Goal: Information Seeking & Learning: Learn about a topic

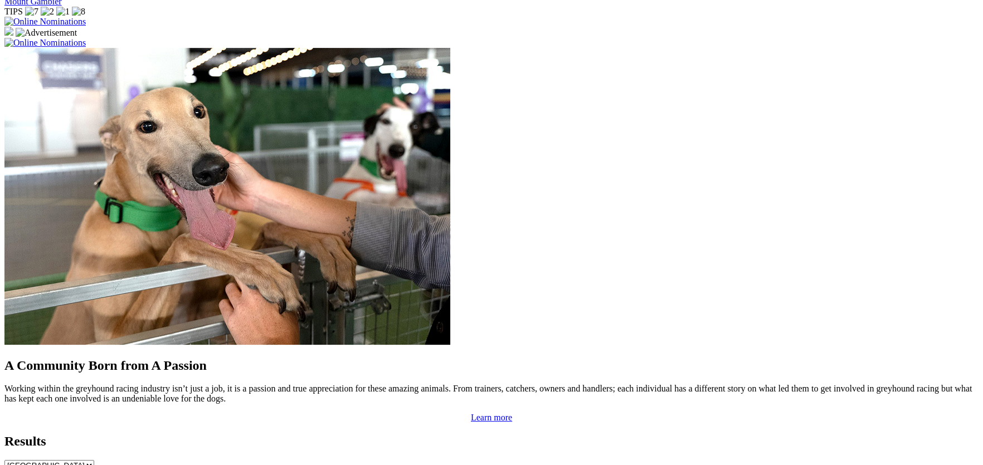
scroll to position [843, 0]
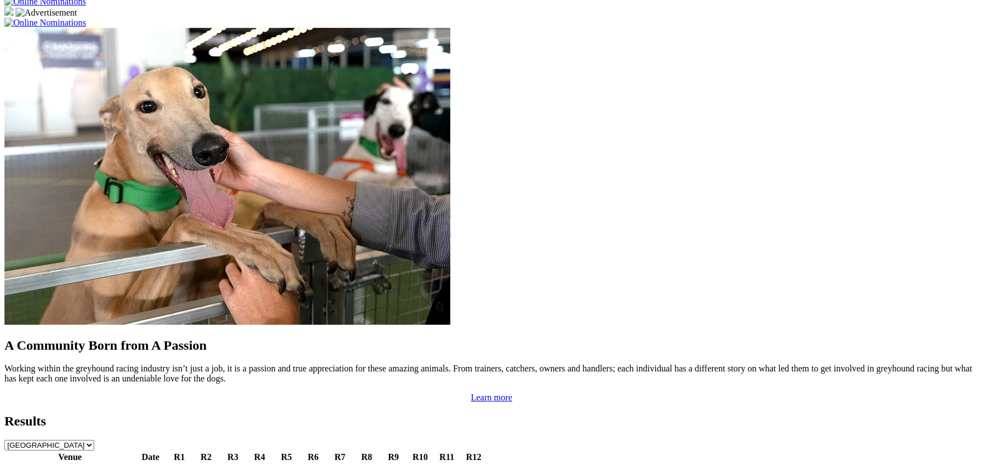
click at [97, 465] on link "[GEOGRAPHIC_DATA]" at bounding box center [51, 469] width 91 height 9
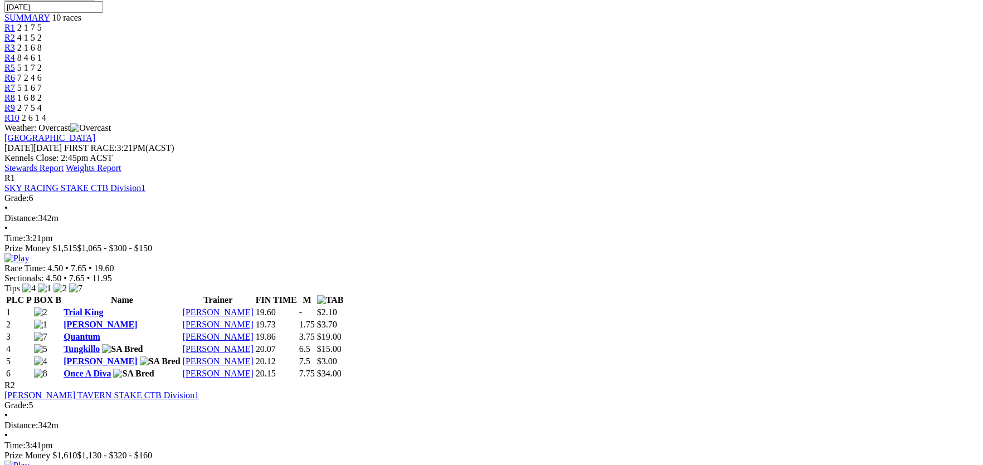
scroll to position [390, 0]
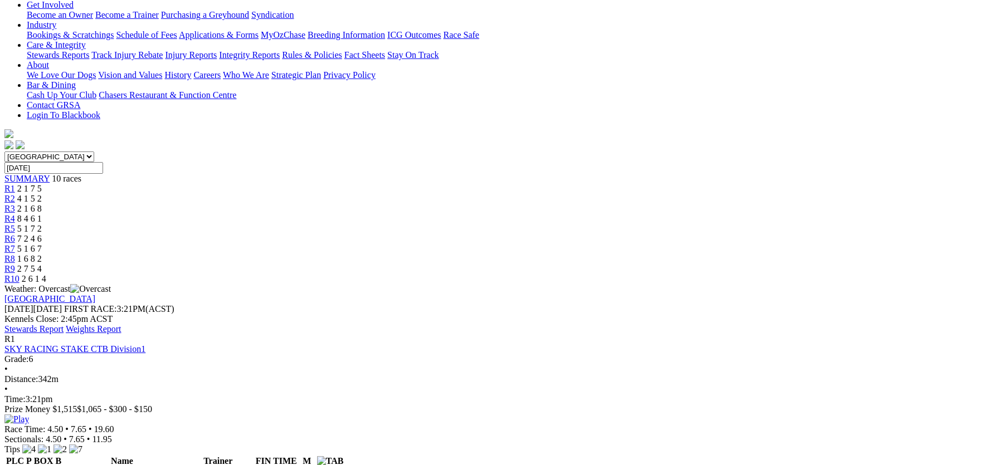
scroll to position [200, 0]
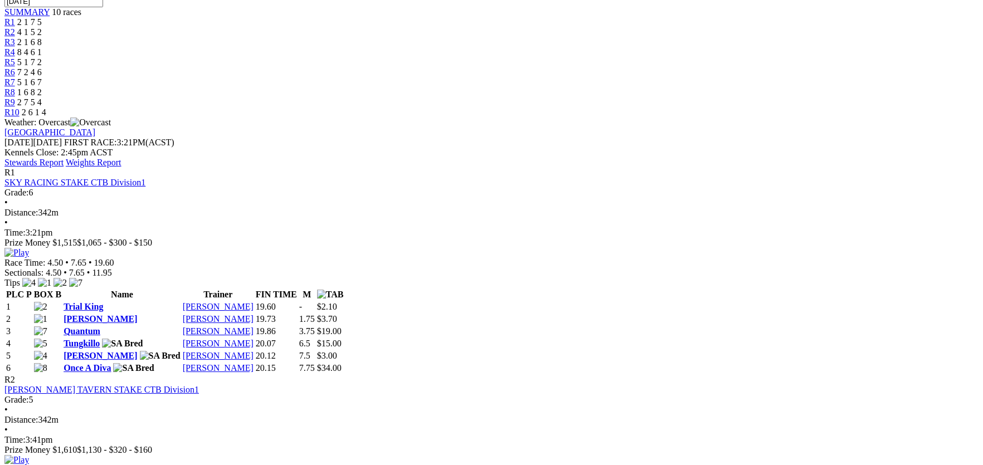
scroll to position [0, 0]
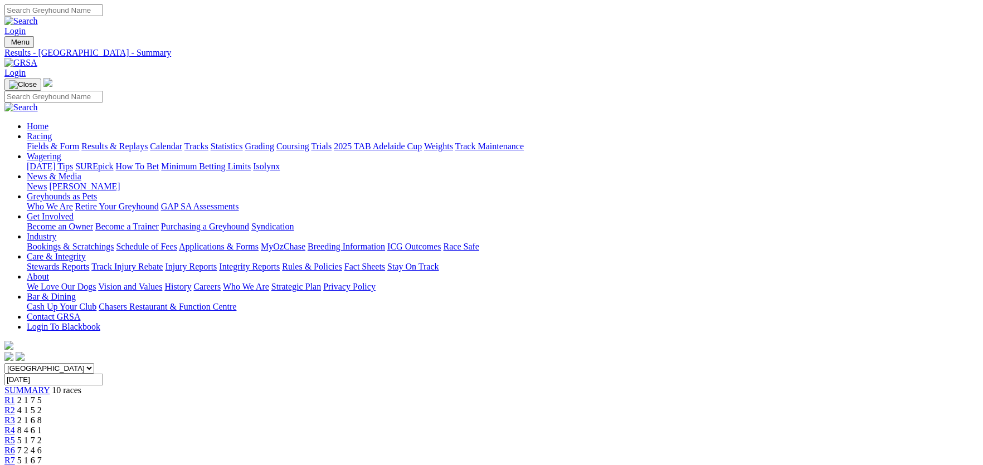
click at [280, 262] on link "Integrity Reports" at bounding box center [249, 266] width 61 height 9
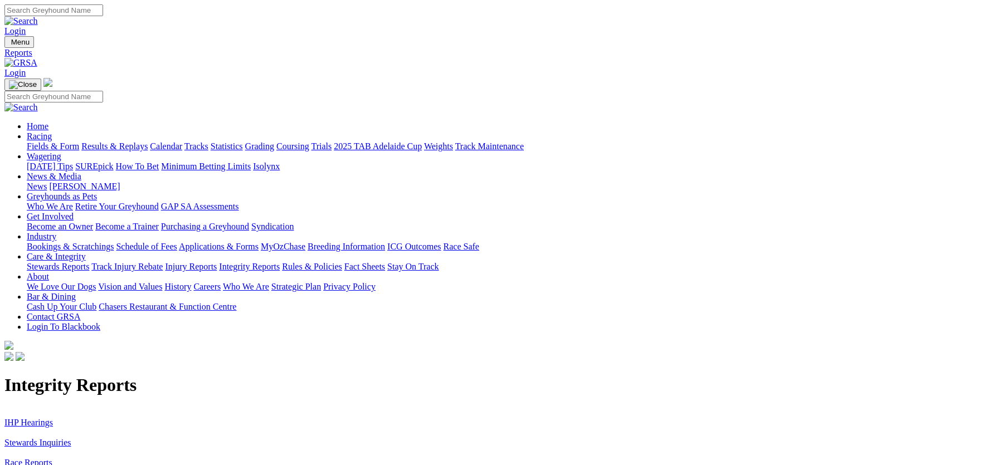
click at [53, 418] on link "IHP Hearings" at bounding box center [28, 422] width 48 height 9
click at [71, 438] on link "Stewards Inquiries" at bounding box center [37, 442] width 67 height 9
